Goal: Book appointment/travel/reservation

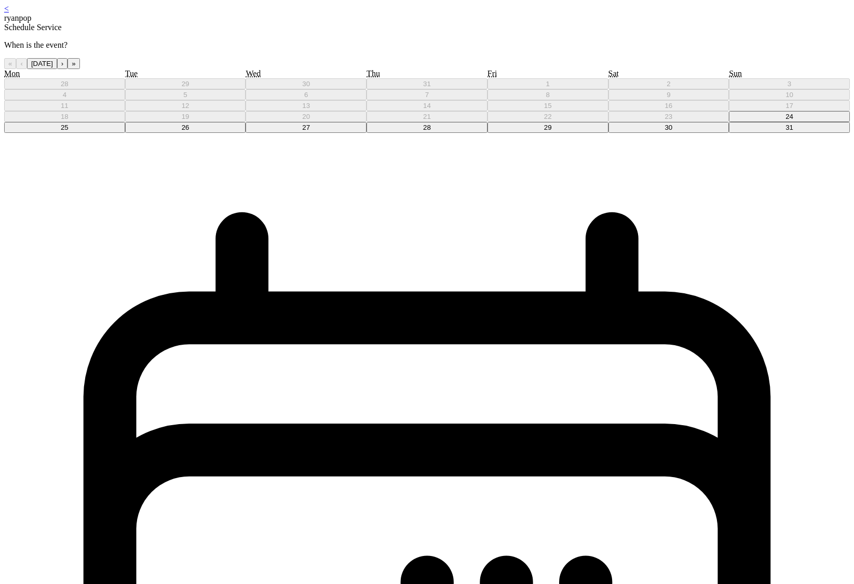
click at [404, 133] on div "« ‹ August 2025 › » Mon Tue Wed Thu Fri Sat Sun 28 29 30 31 1 2 3 4 5 6 7 8 9 1…" at bounding box center [426, 95] width 845 height 75
click at [366, 133] on button "27" at bounding box center [305, 127] width 121 height 11
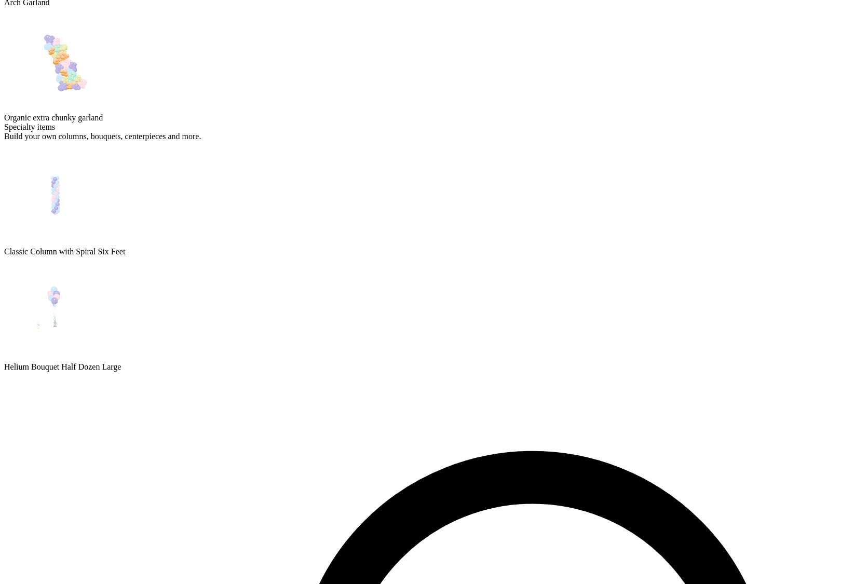
scroll to position [151, 0]
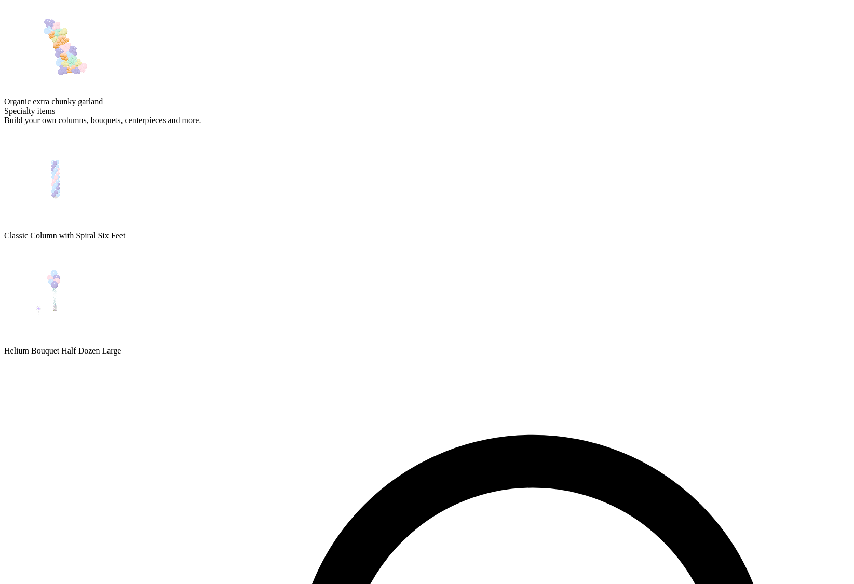
drag, startPoint x: 276, startPoint y: 165, endPoint x: 270, endPoint y: 160, distance: 7.4
click at [276, 106] on div "Balloons by the foot Balloons will be attached to a wall, pergola, backdrop, do…" at bounding box center [426, 30] width 845 height 153
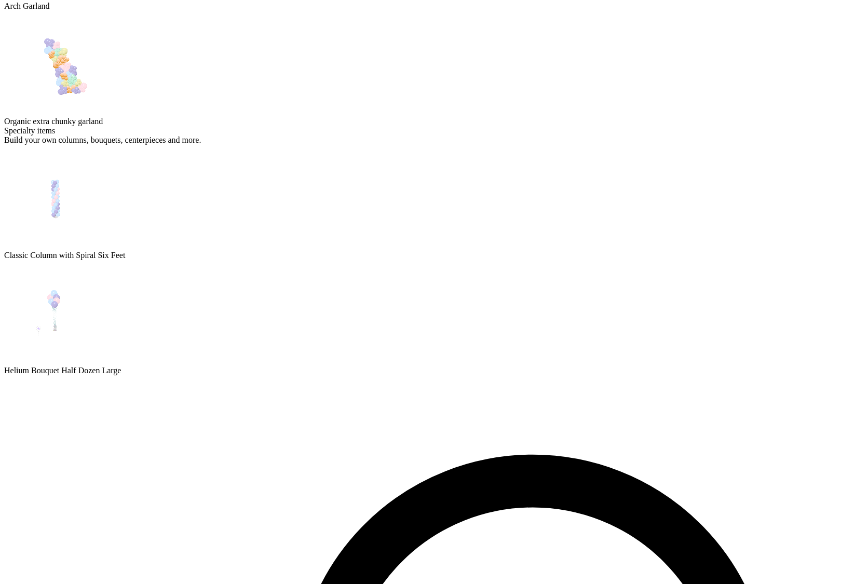
scroll to position [151, 0]
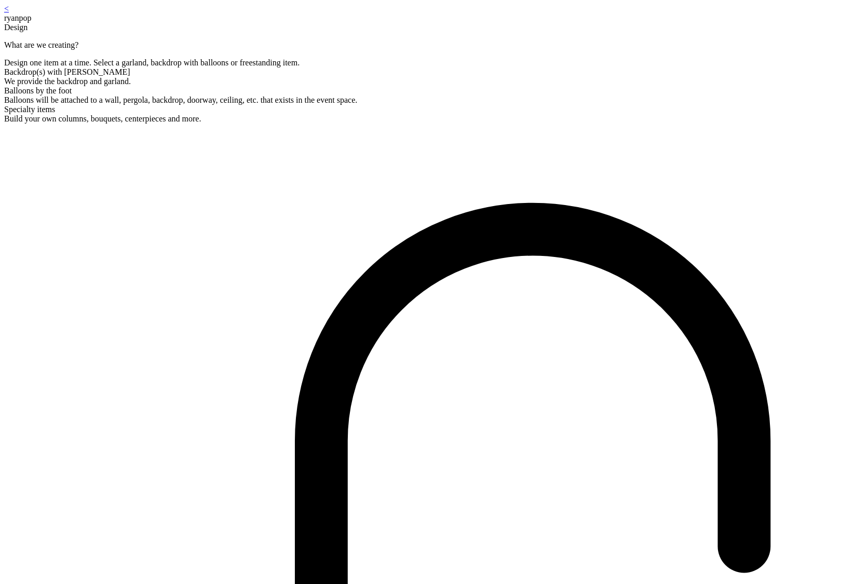
scroll to position [21, 0]
